Goal: Navigation & Orientation: Go to known website

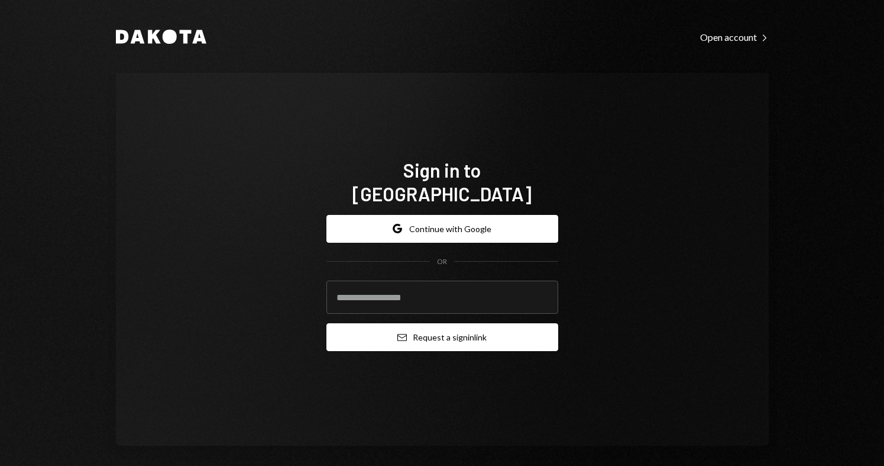
click at [442, 331] on button "Email Request a sign in link" at bounding box center [443, 337] width 232 height 28
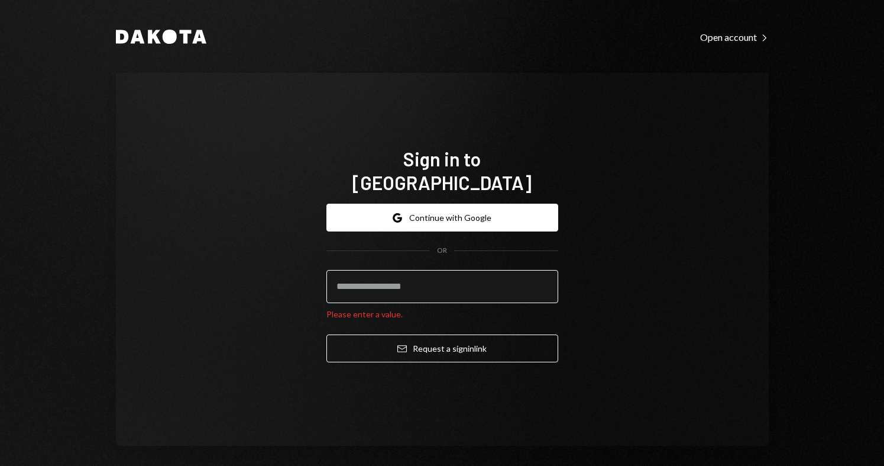
click at [390, 285] on input "email" at bounding box center [443, 286] width 232 height 33
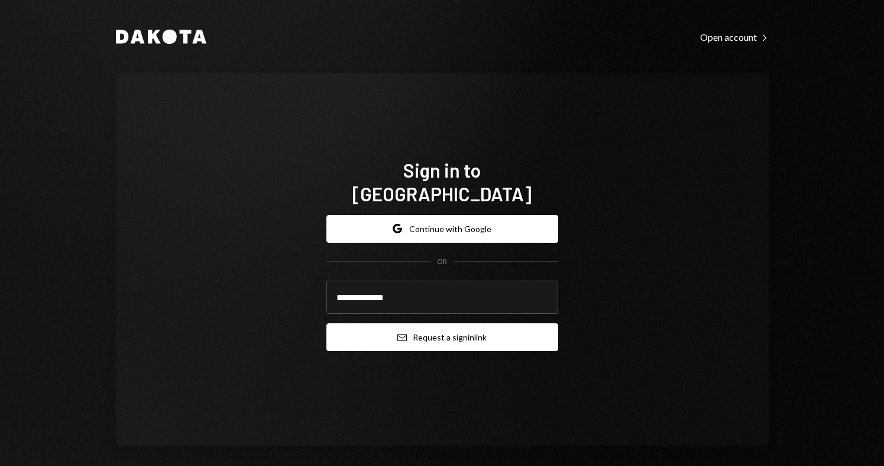
type input "**********"
click at [428, 324] on button "Email Request a sign in link" at bounding box center [443, 337] width 232 height 28
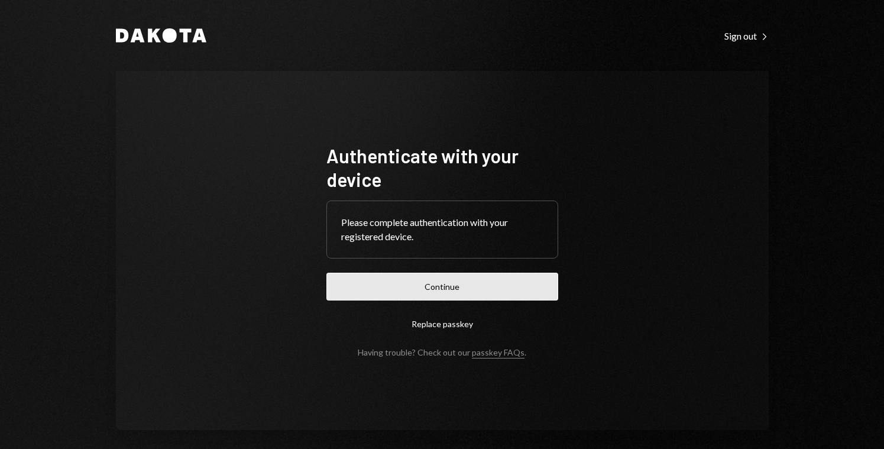
click at [442, 284] on button "Continue" at bounding box center [443, 287] width 232 height 28
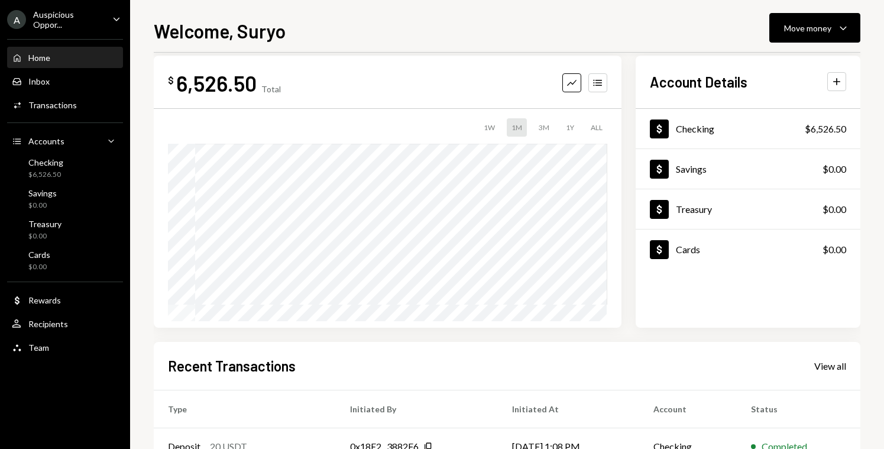
scroll to position [15, 0]
